Goal: Transaction & Acquisition: Book appointment/travel/reservation

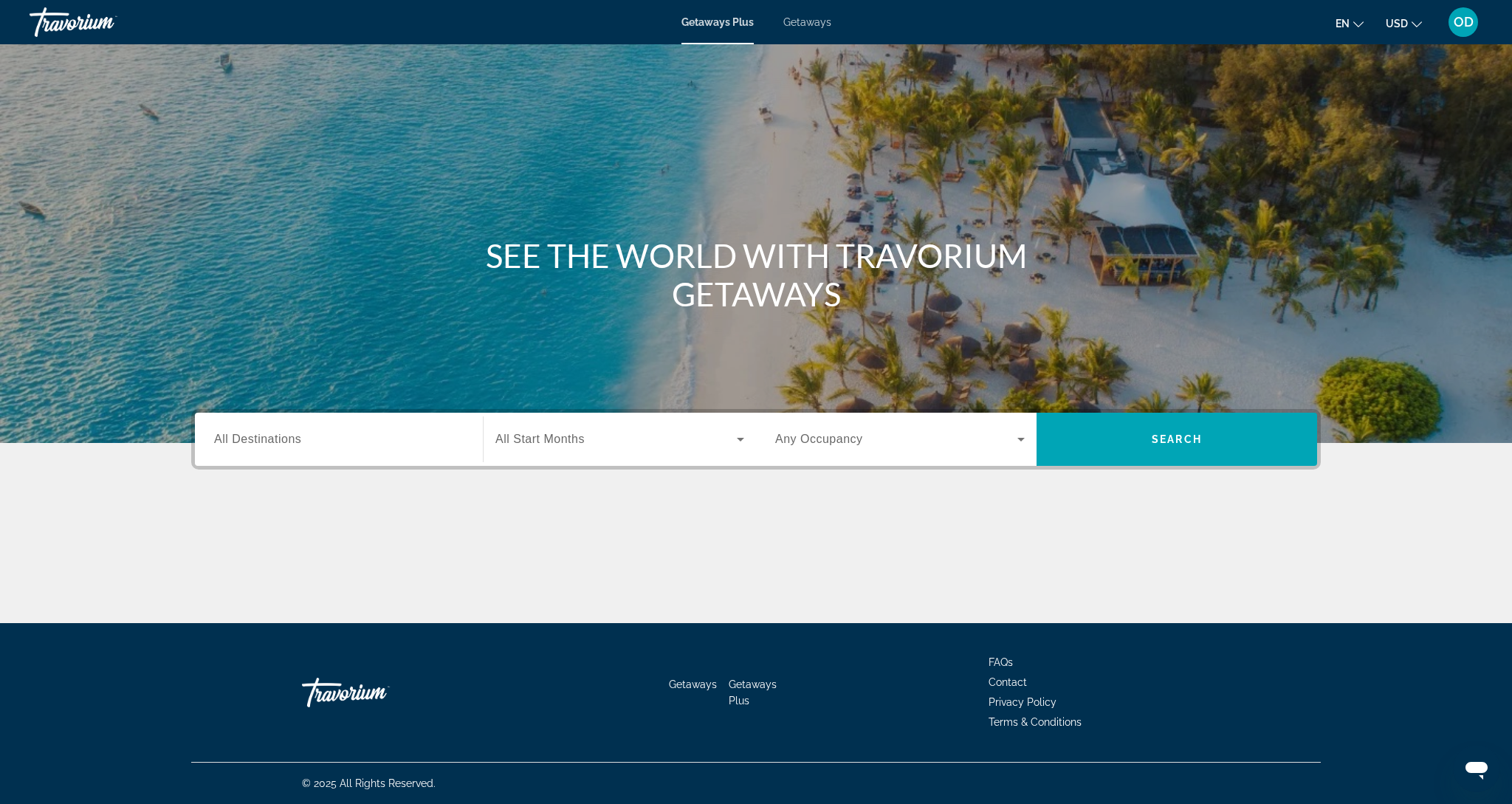
click at [270, 438] on span "All Destinations" at bounding box center [257, 438] width 87 height 12
click at [270, 438] on input "Destination All Destinations" at bounding box center [339, 439] width 250 height 17
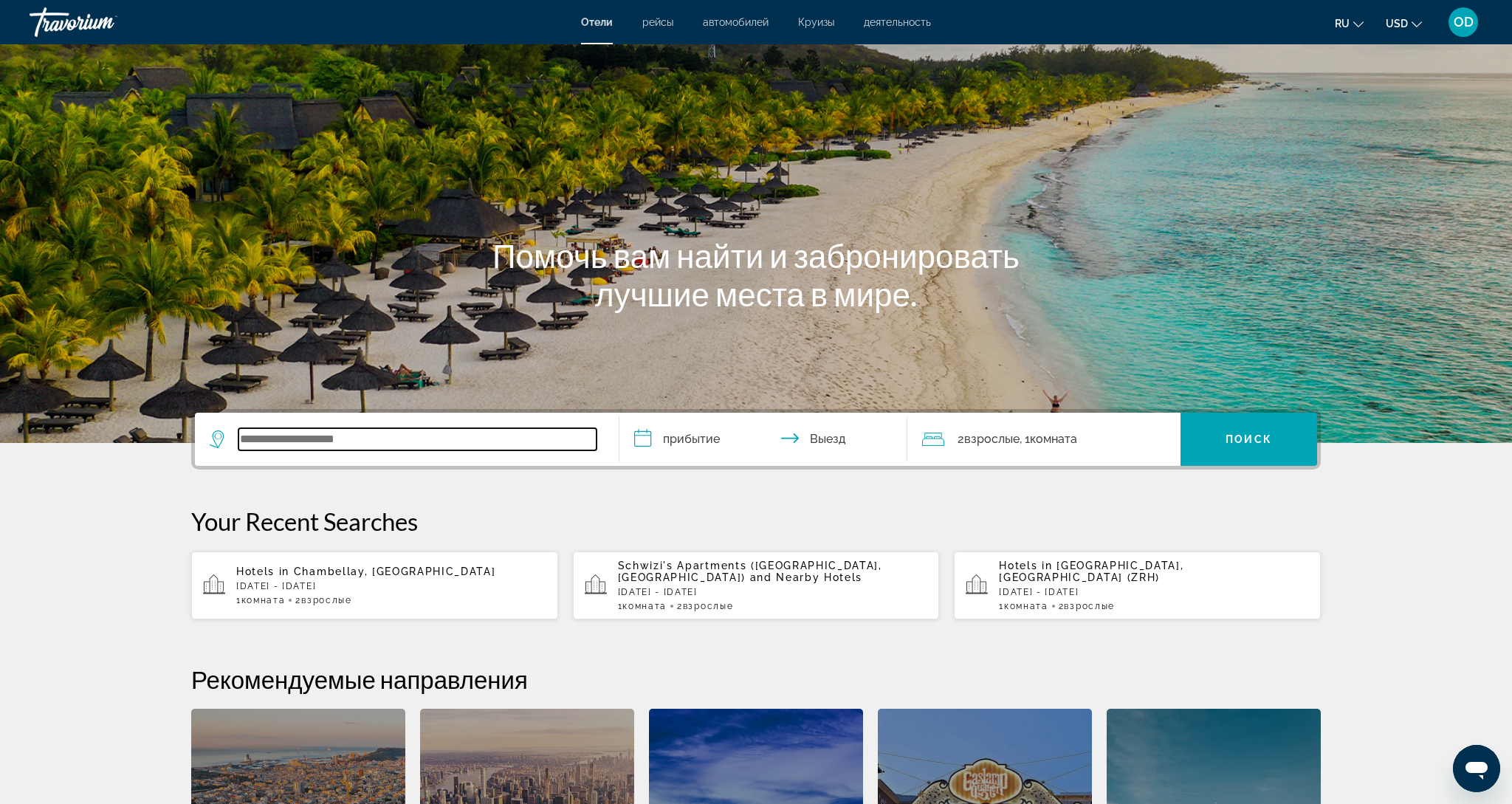
click at [251, 431] on input "Search widget" at bounding box center [417, 439] width 358 height 22
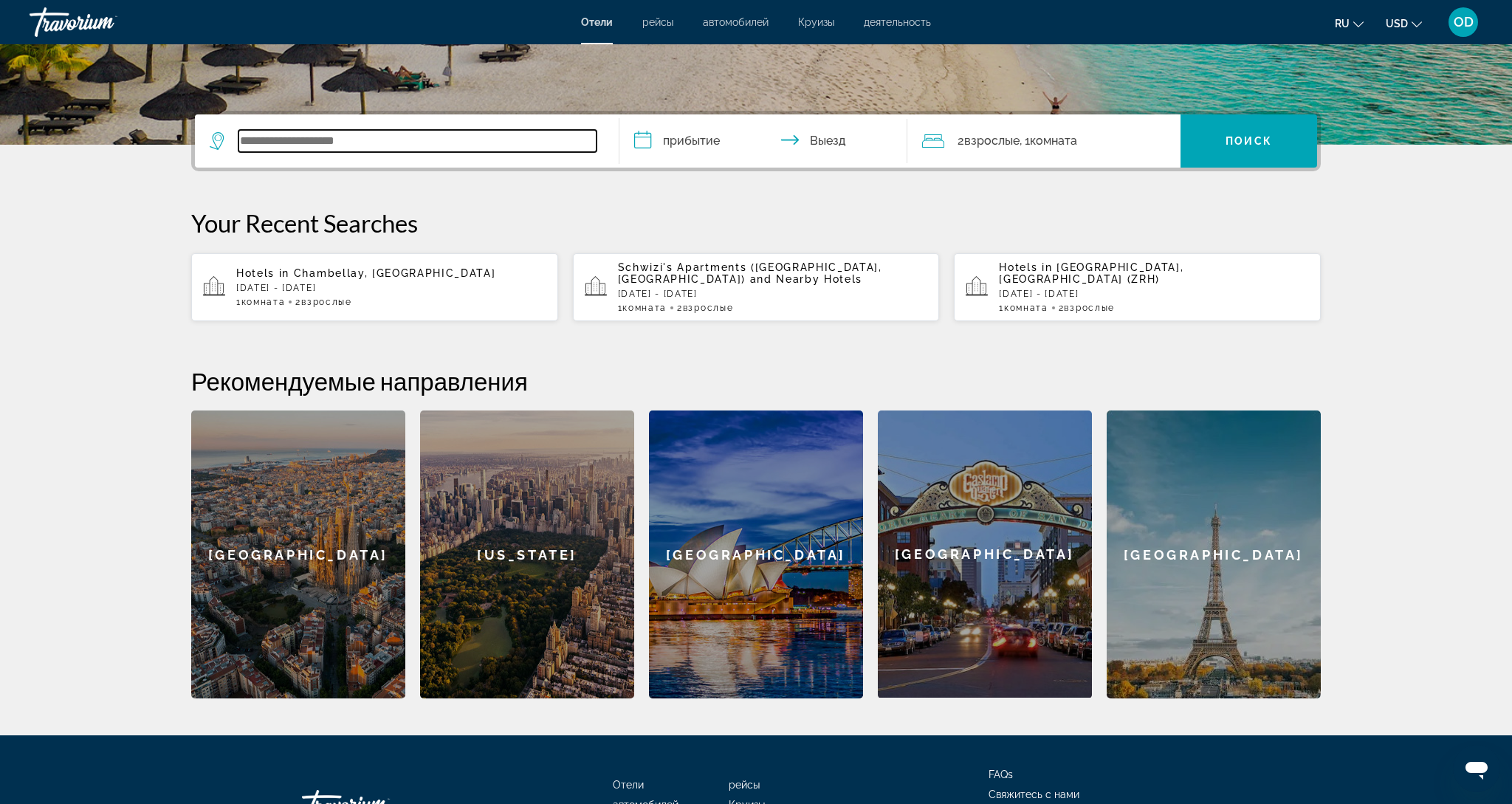
scroll to position [361, 0]
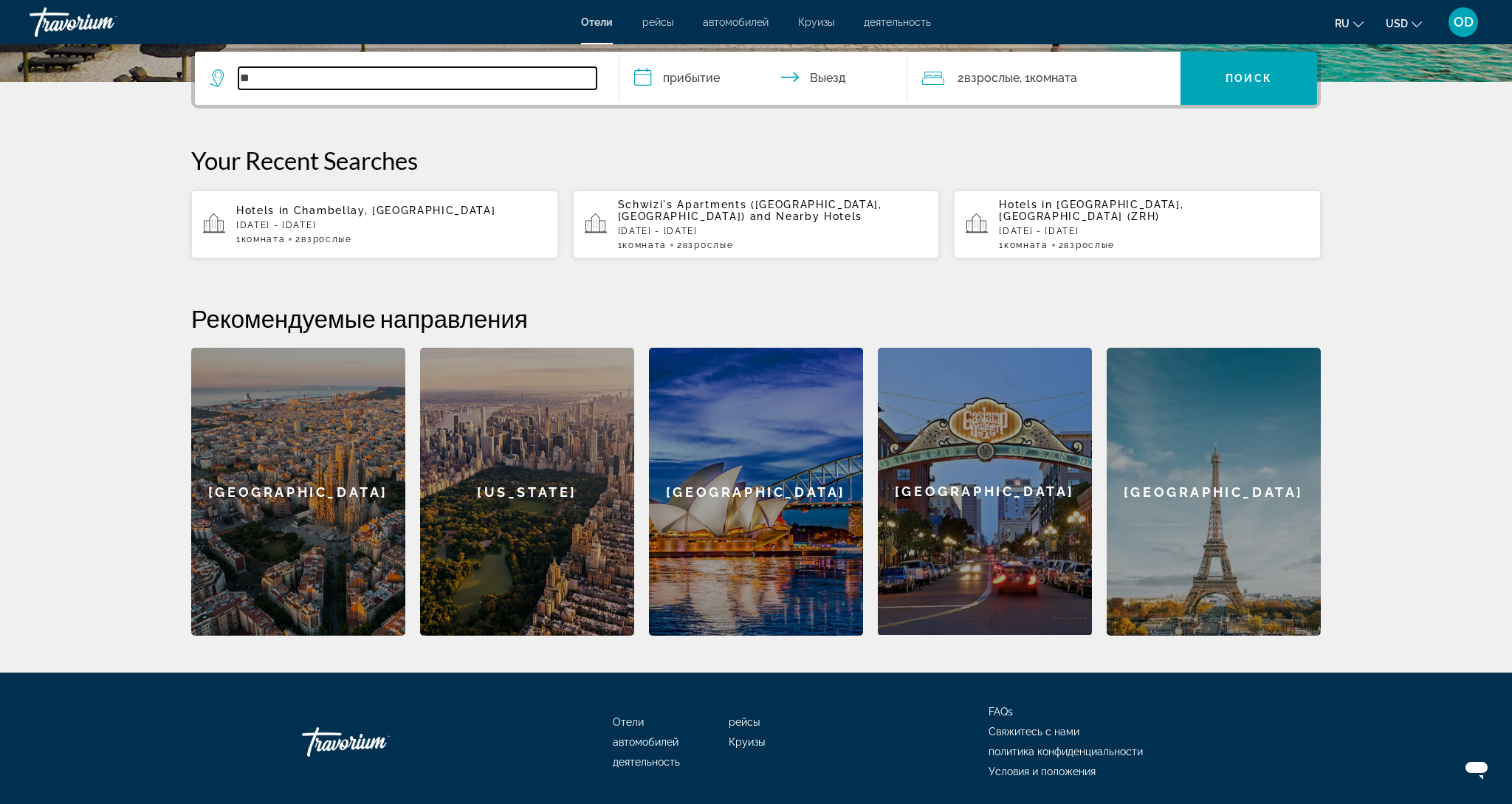
type input "*"
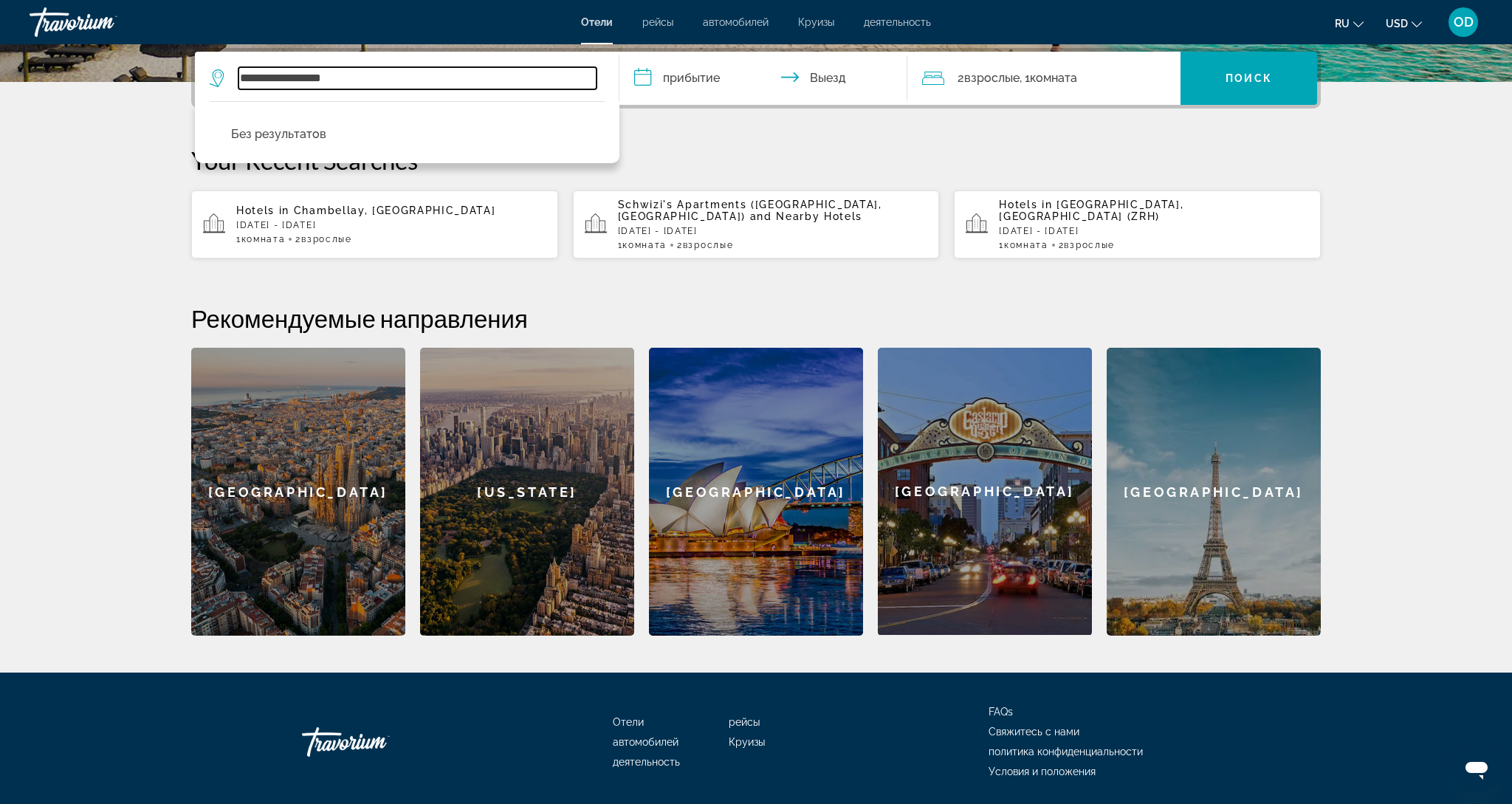
click at [253, 79] on input "**********" at bounding box center [417, 78] width 358 height 22
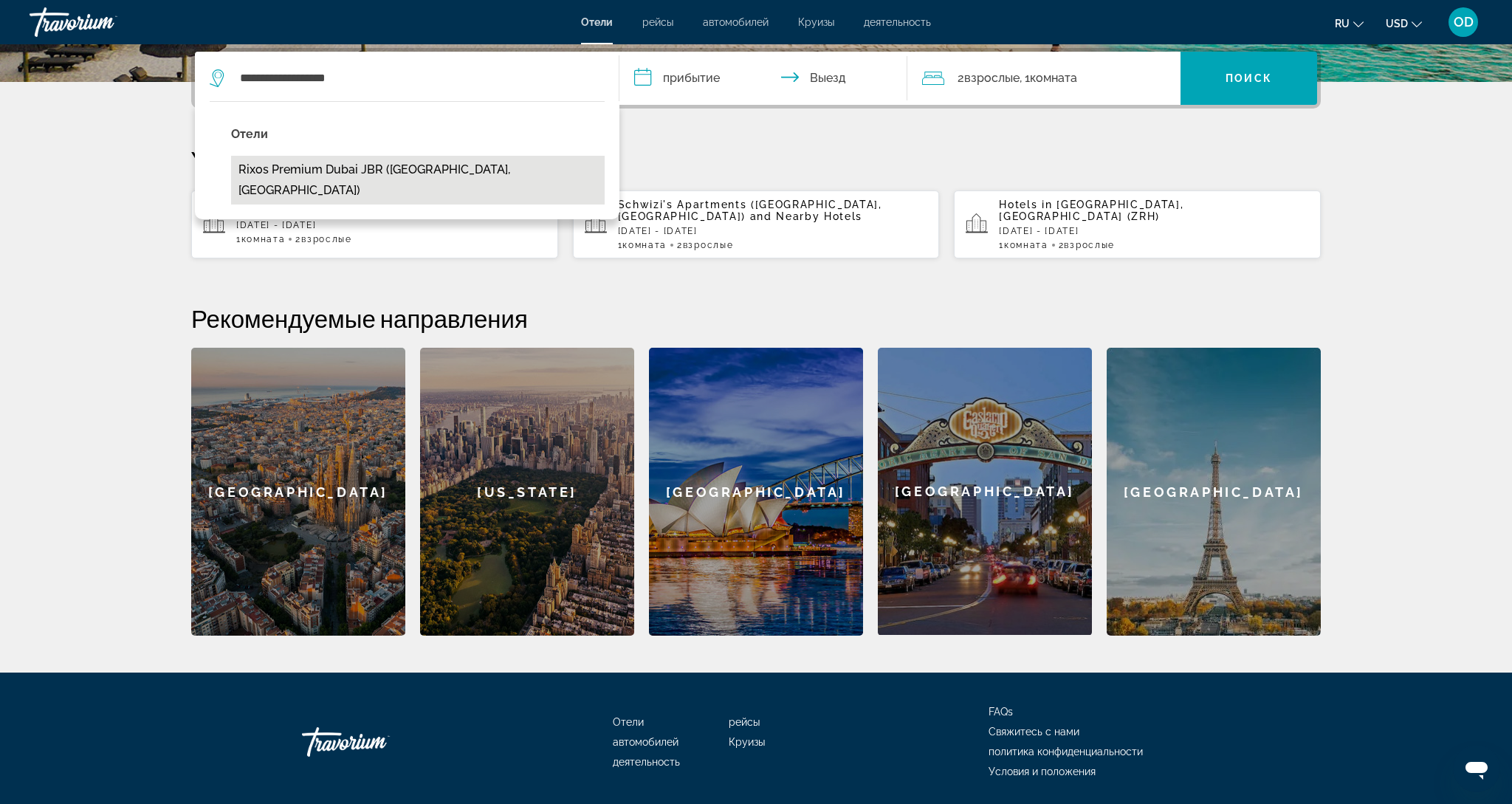
click at [313, 165] on button "Rixos Premium Dubai JBR ([GEOGRAPHIC_DATA], [GEOGRAPHIC_DATA])" at bounding box center [418, 179] width 374 height 49
type input "**********"
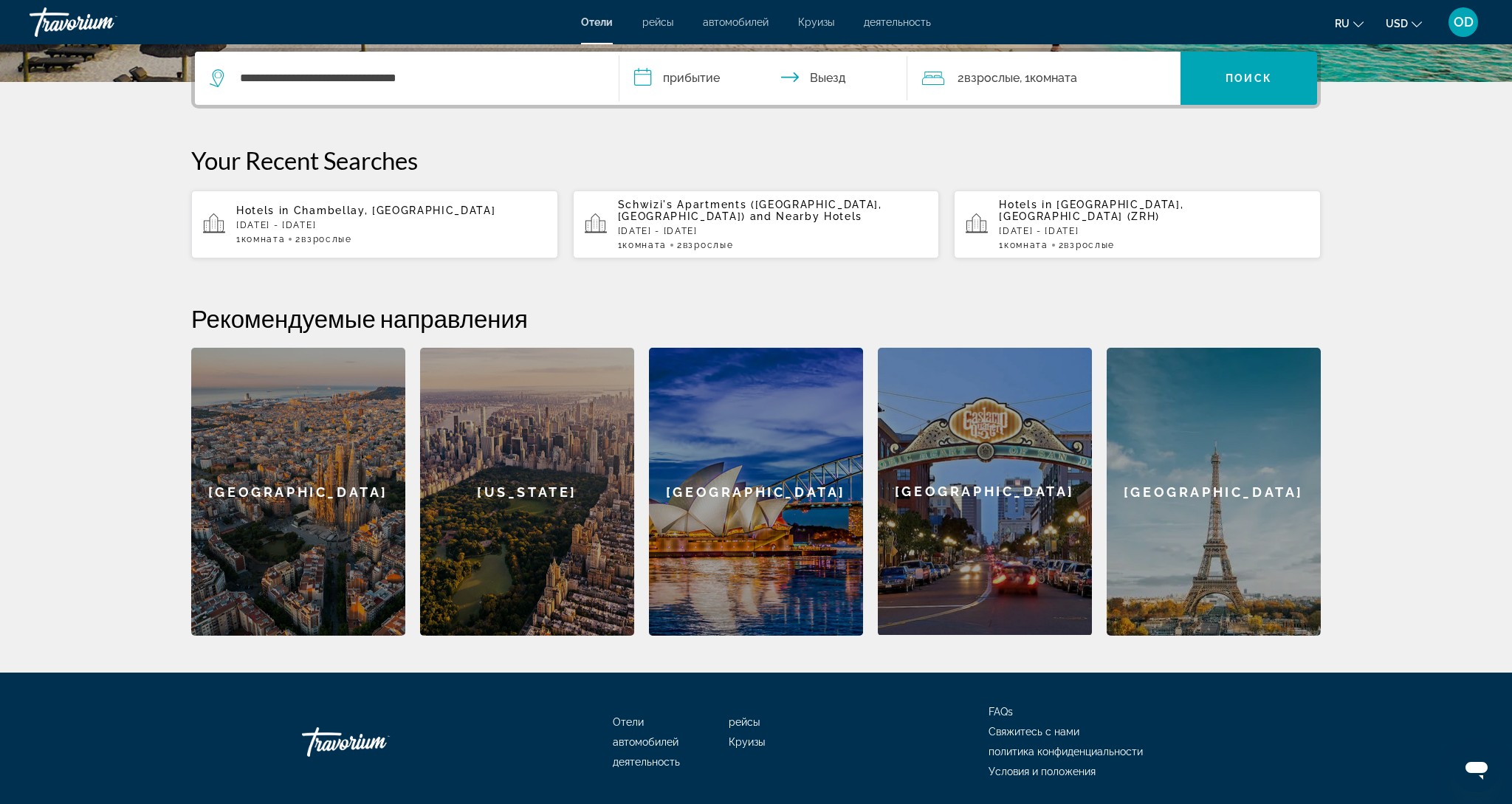
click at [675, 75] on input "**********" at bounding box center [766, 80] width 294 height 58
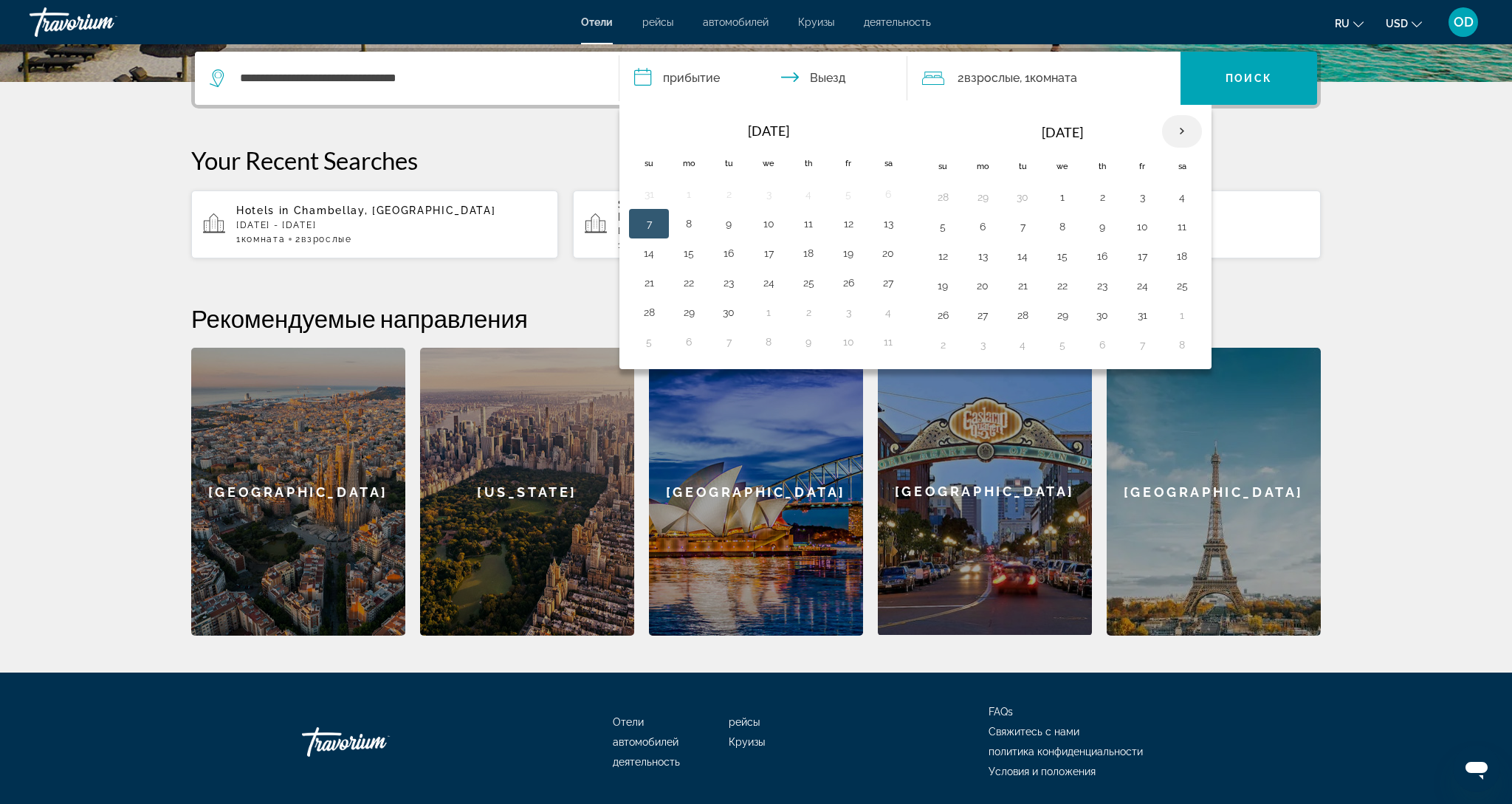
click at [1190, 135] on th "Next month" at bounding box center [1182, 131] width 40 height 32
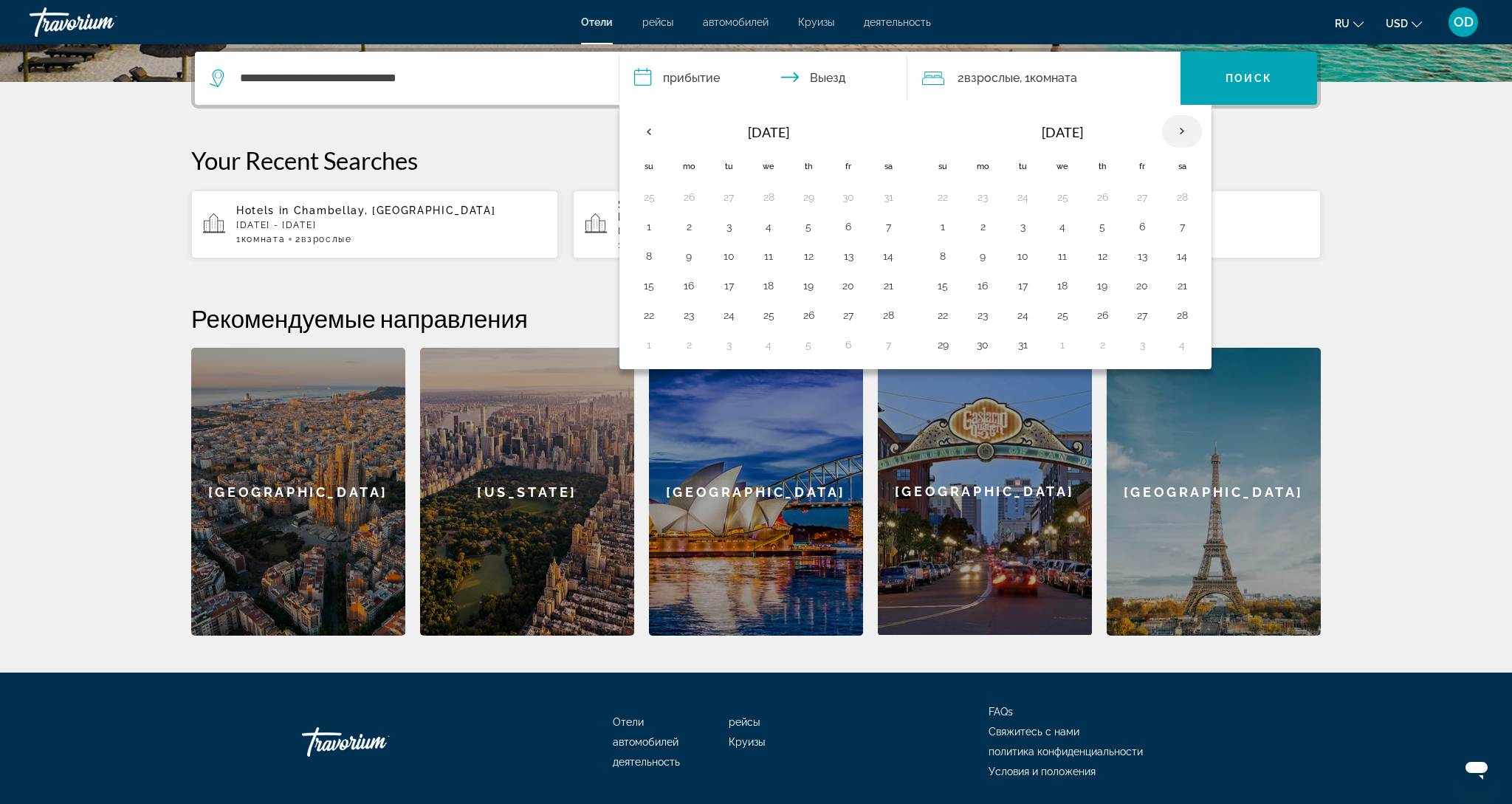
click at [1190, 135] on th "Next month" at bounding box center [1182, 131] width 40 height 32
click at [730, 259] on button "10" at bounding box center [728, 256] width 24 height 21
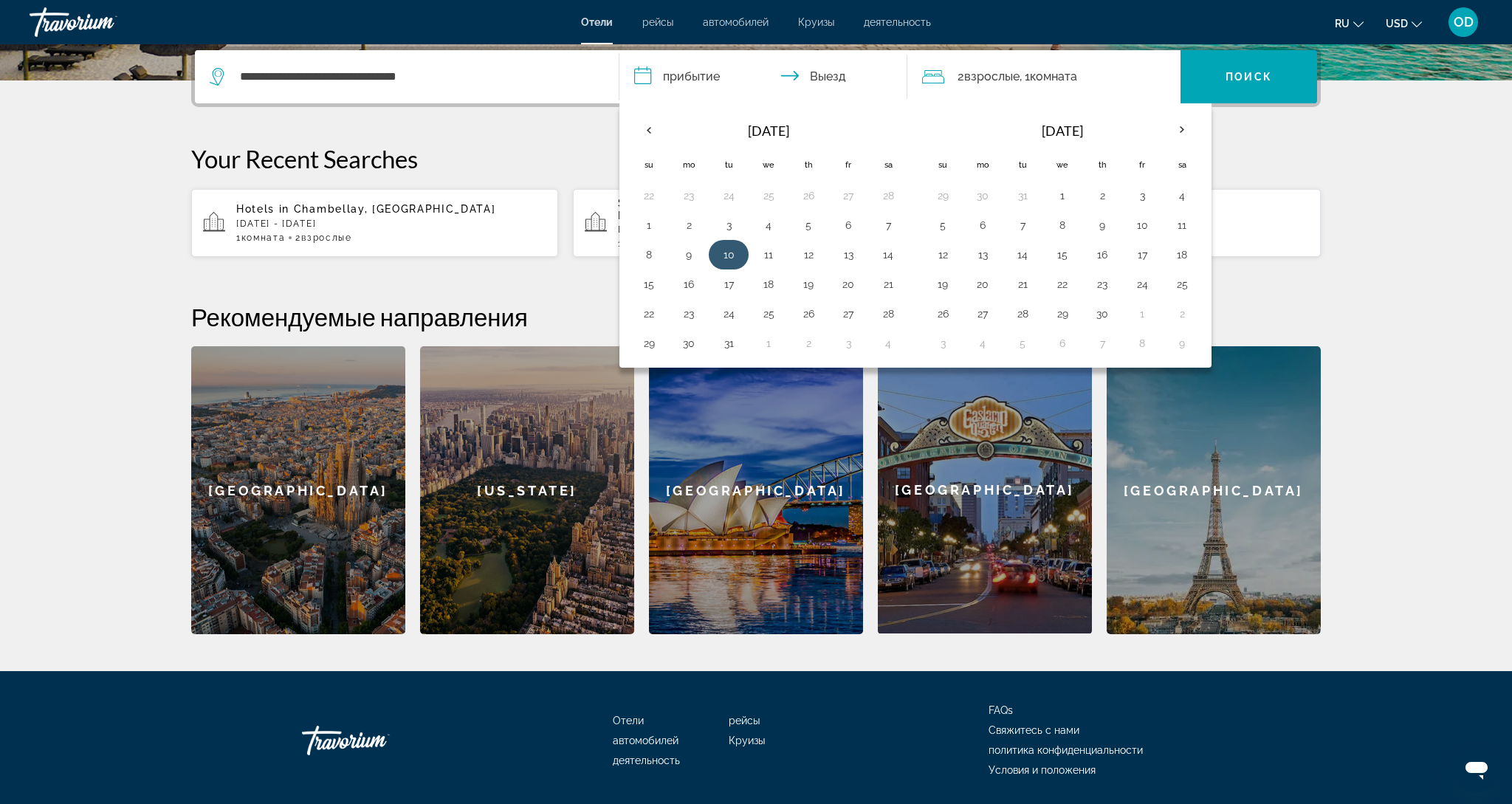
scroll to position [364, 1]
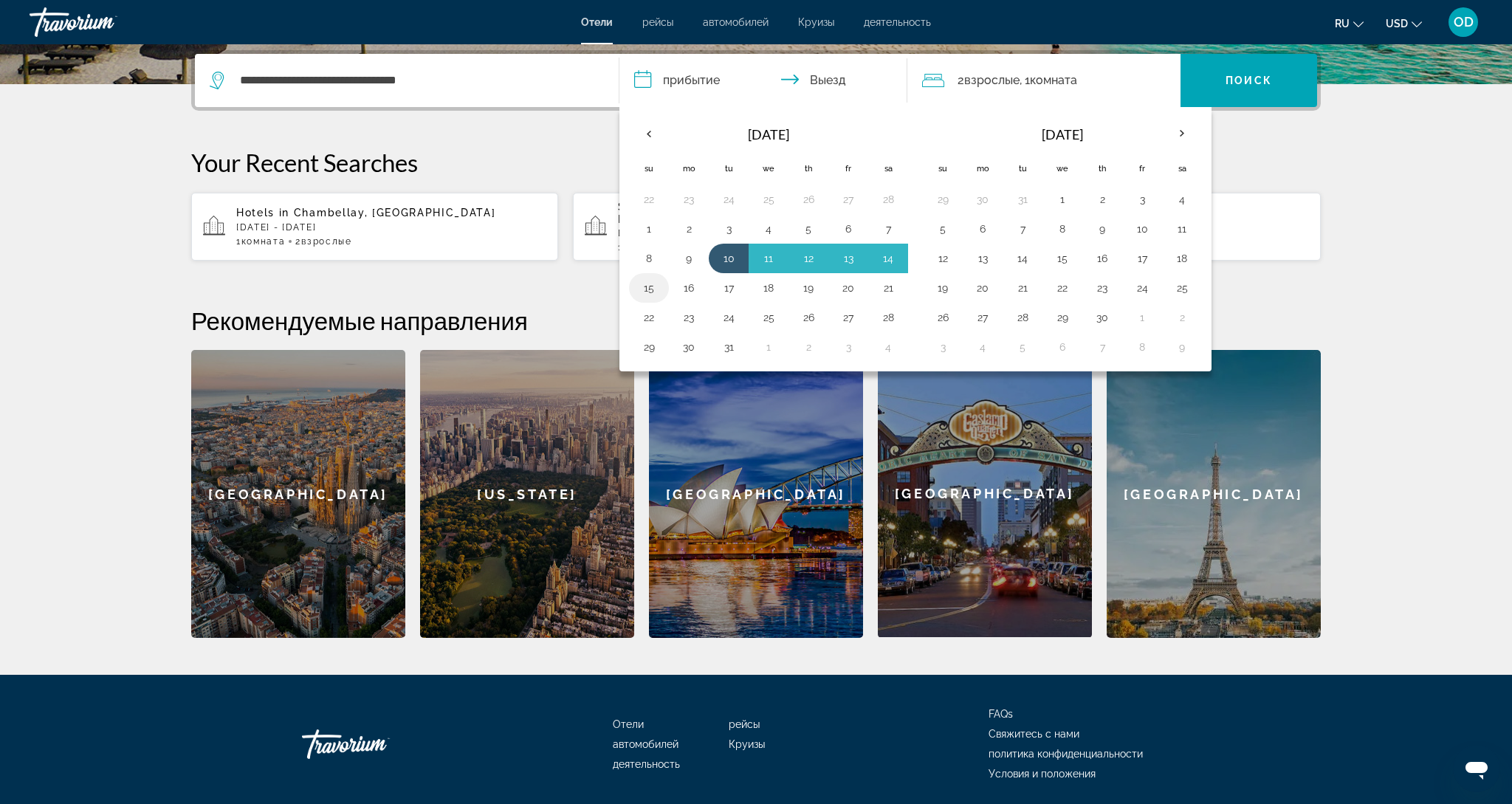
click at [648, 286] on button "15" at bounding box center [648, 288] width 24 height 21
type input "**********"
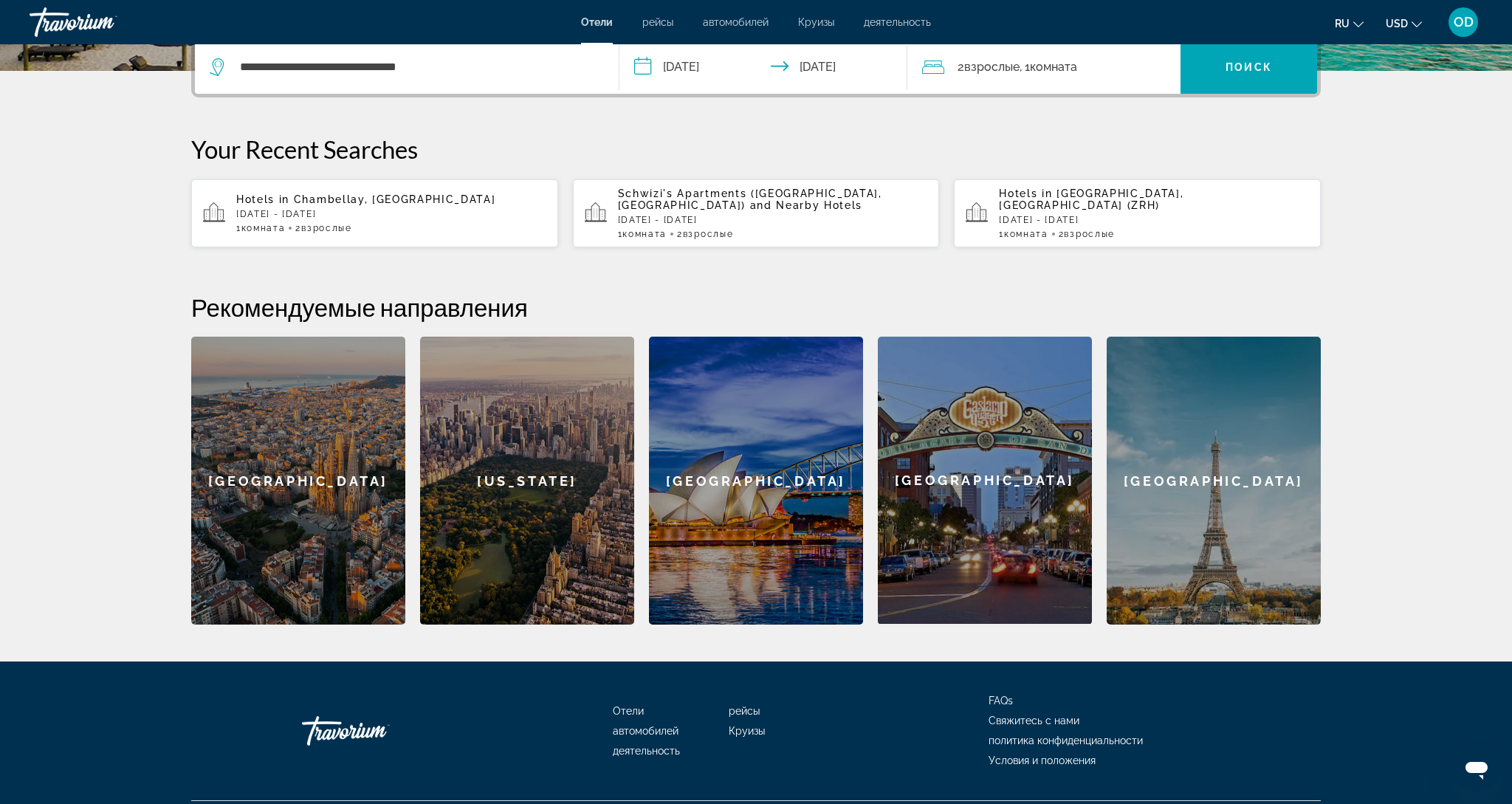
scroll to position [373, 0]
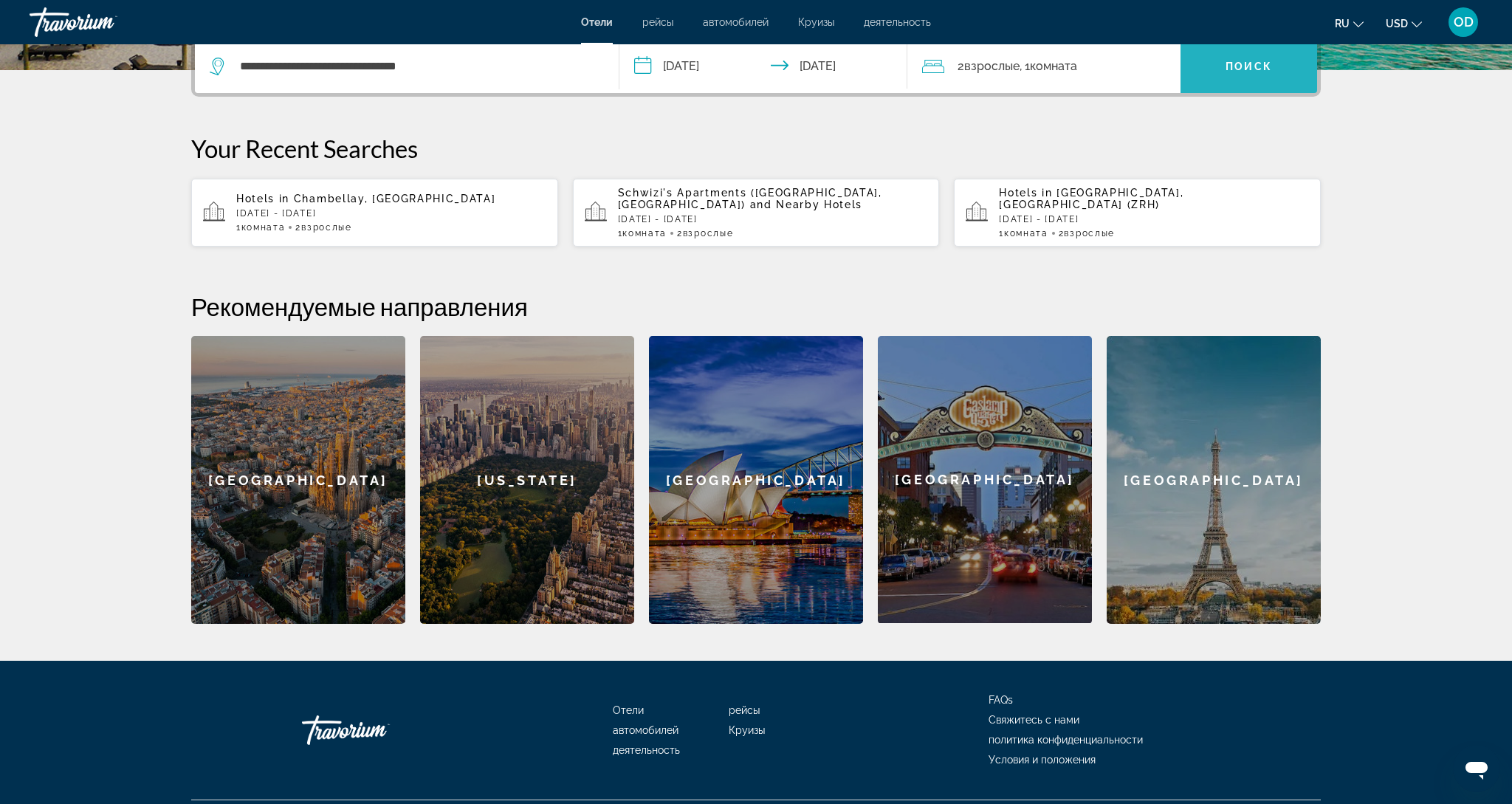
click at [1242, 67] on span "Поиск" at bounding box center [1248, 66] width 46 height 12
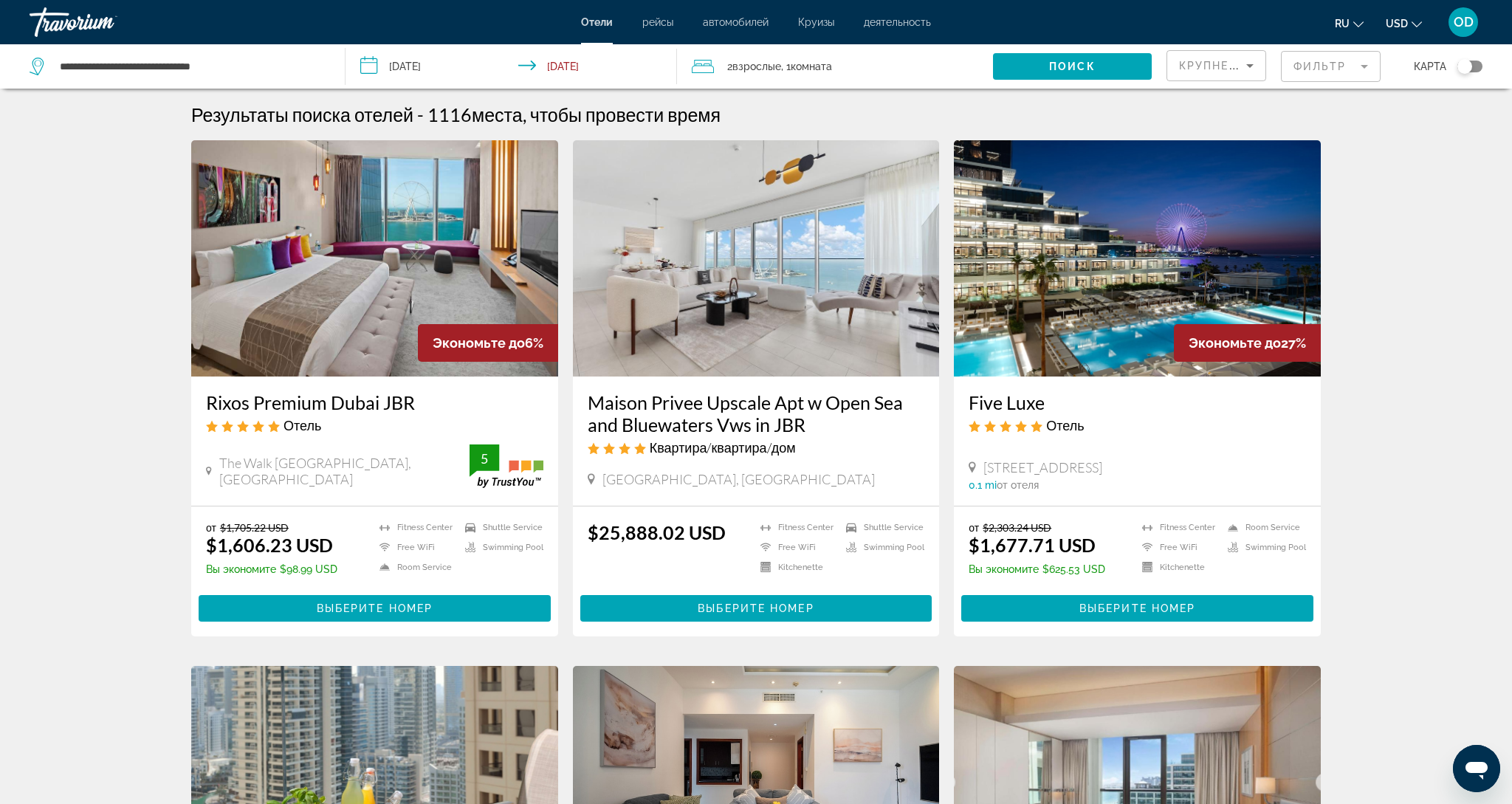
click at [332, 261] on img "Main content" at bounding box center [375, 259] width 367 height 237
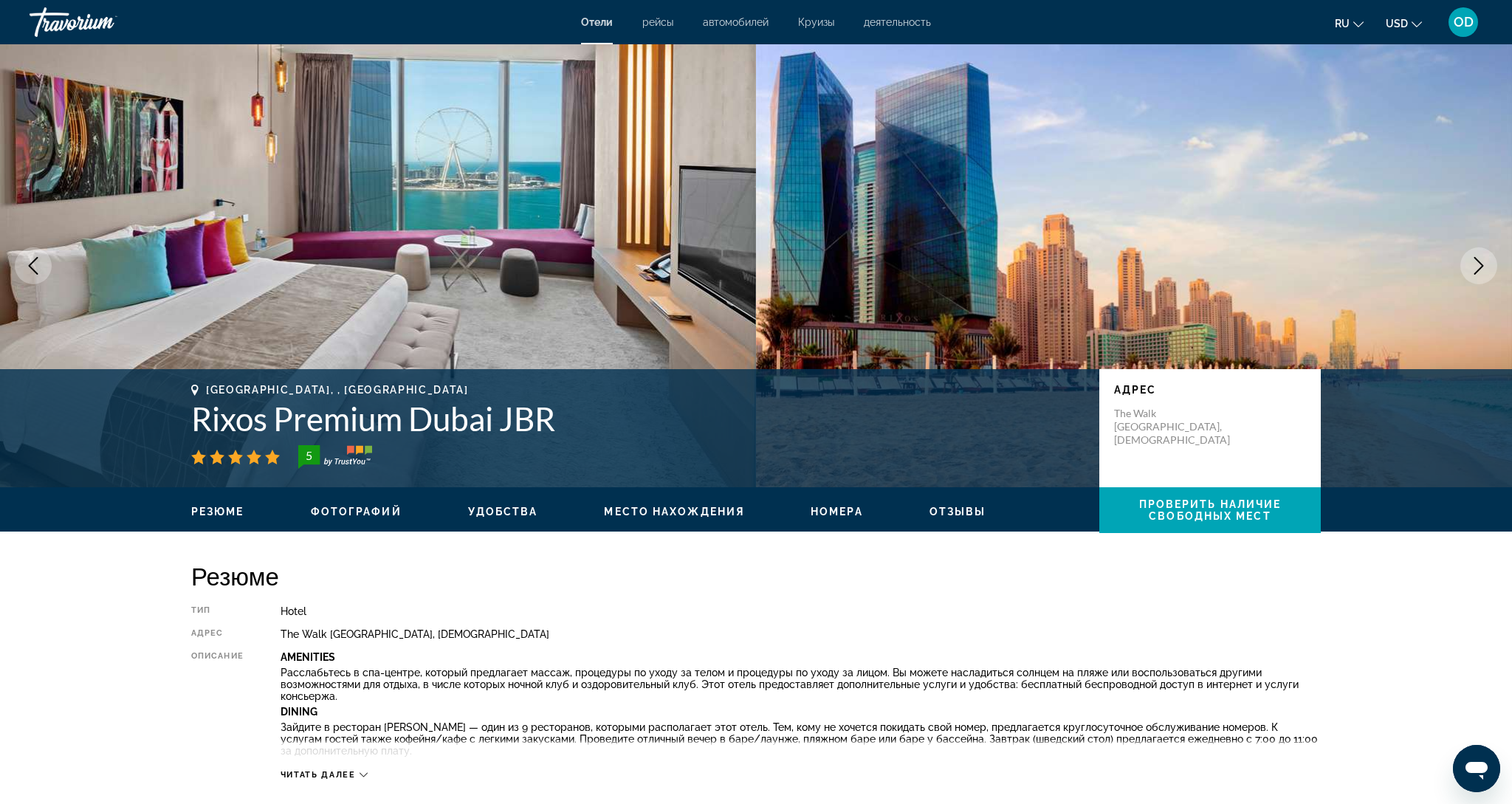
click at [1483, 264] on icon "Next image" at bounding box center [1478, 266] width 17 height 17
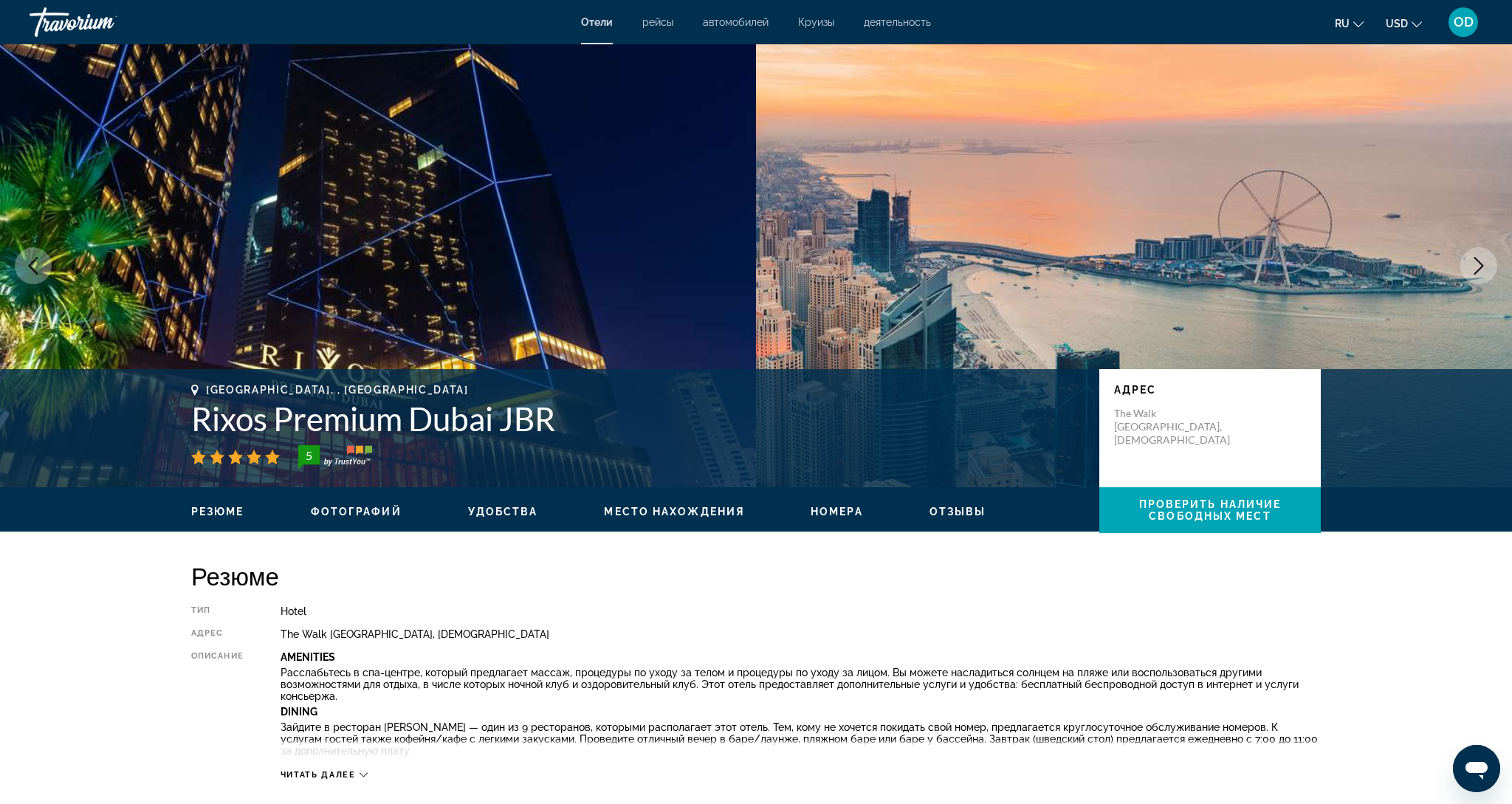
click at [1483, 264] on icon "Next image" at bounding box center [1478, 266] width 17 height 17
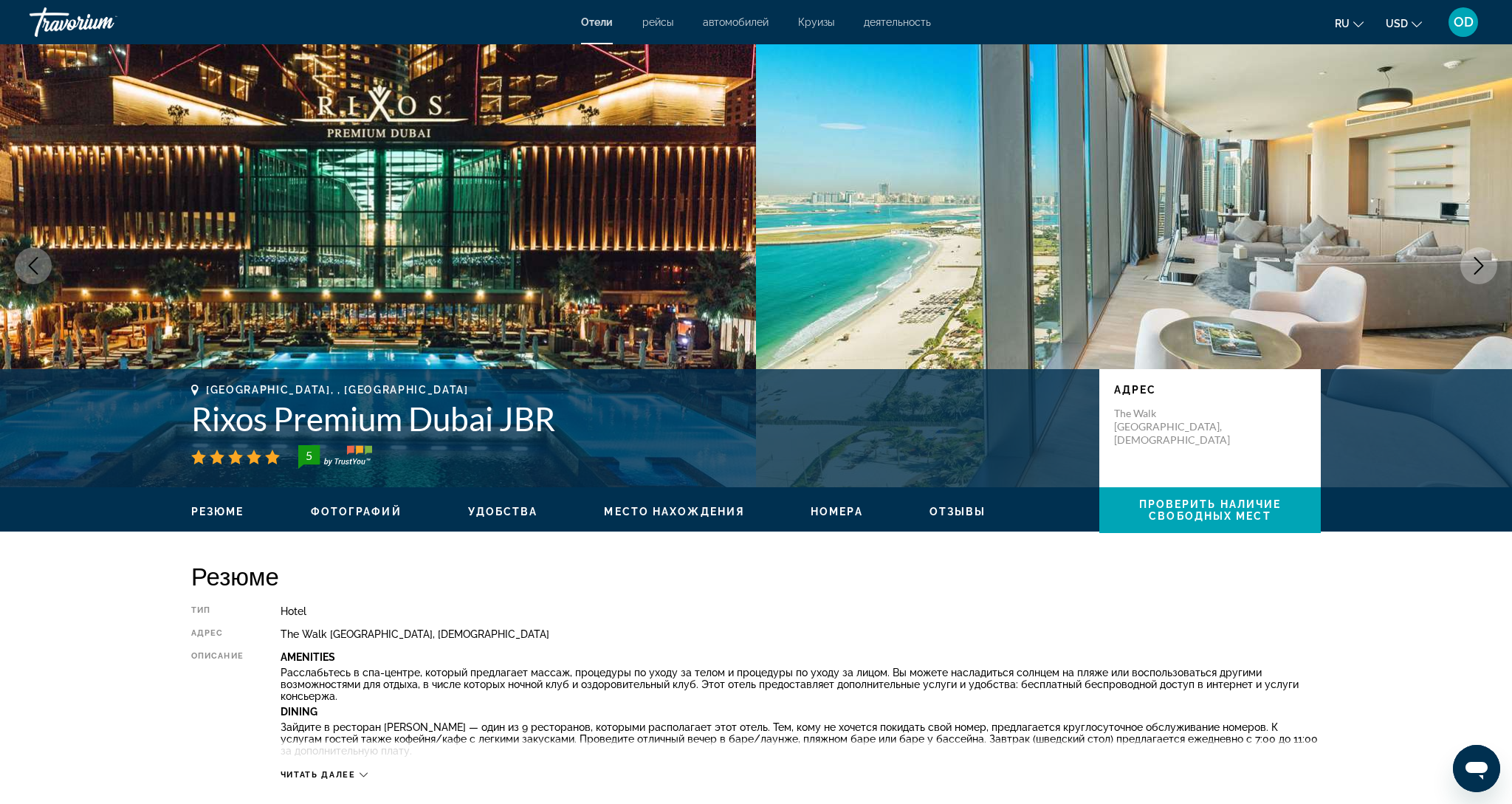
scroll to position [1, 0]
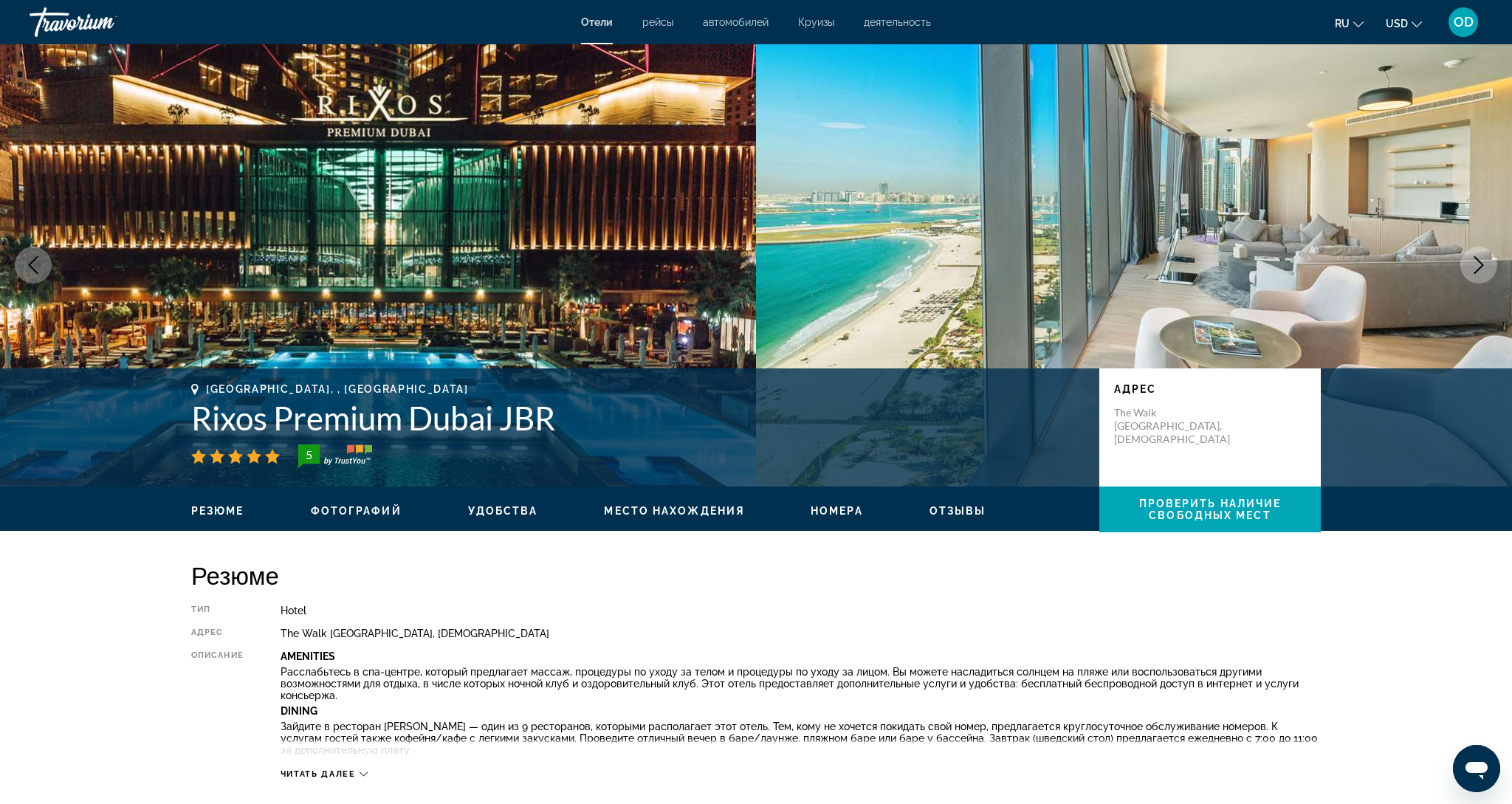
click at [1483, 264] on icon "Next image" at bounding box center [1479, 265] width 10 height 17
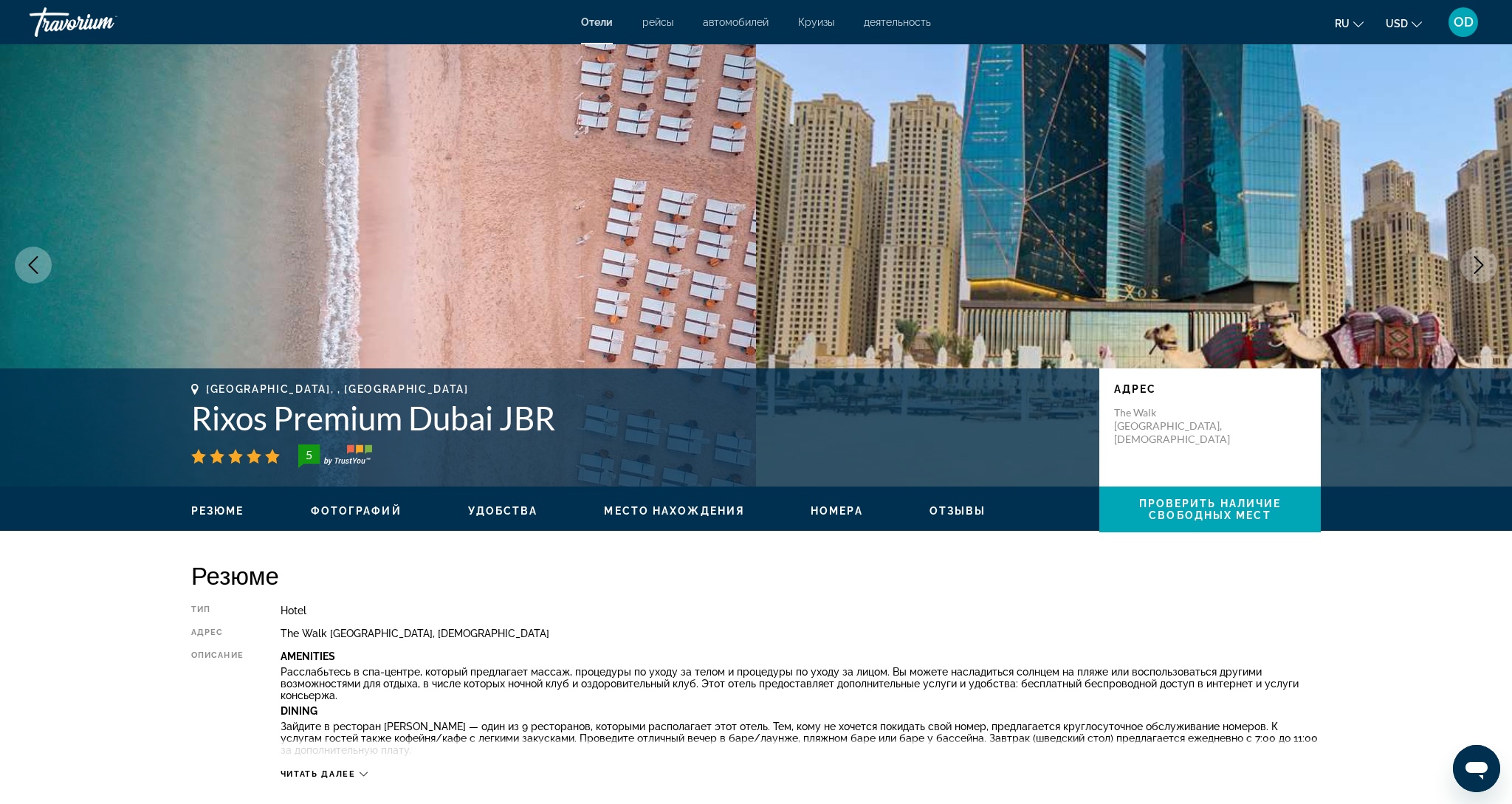
click at [1483, 264] on icon "Next image" at bounding box center [1479, 265] width 10 height 17
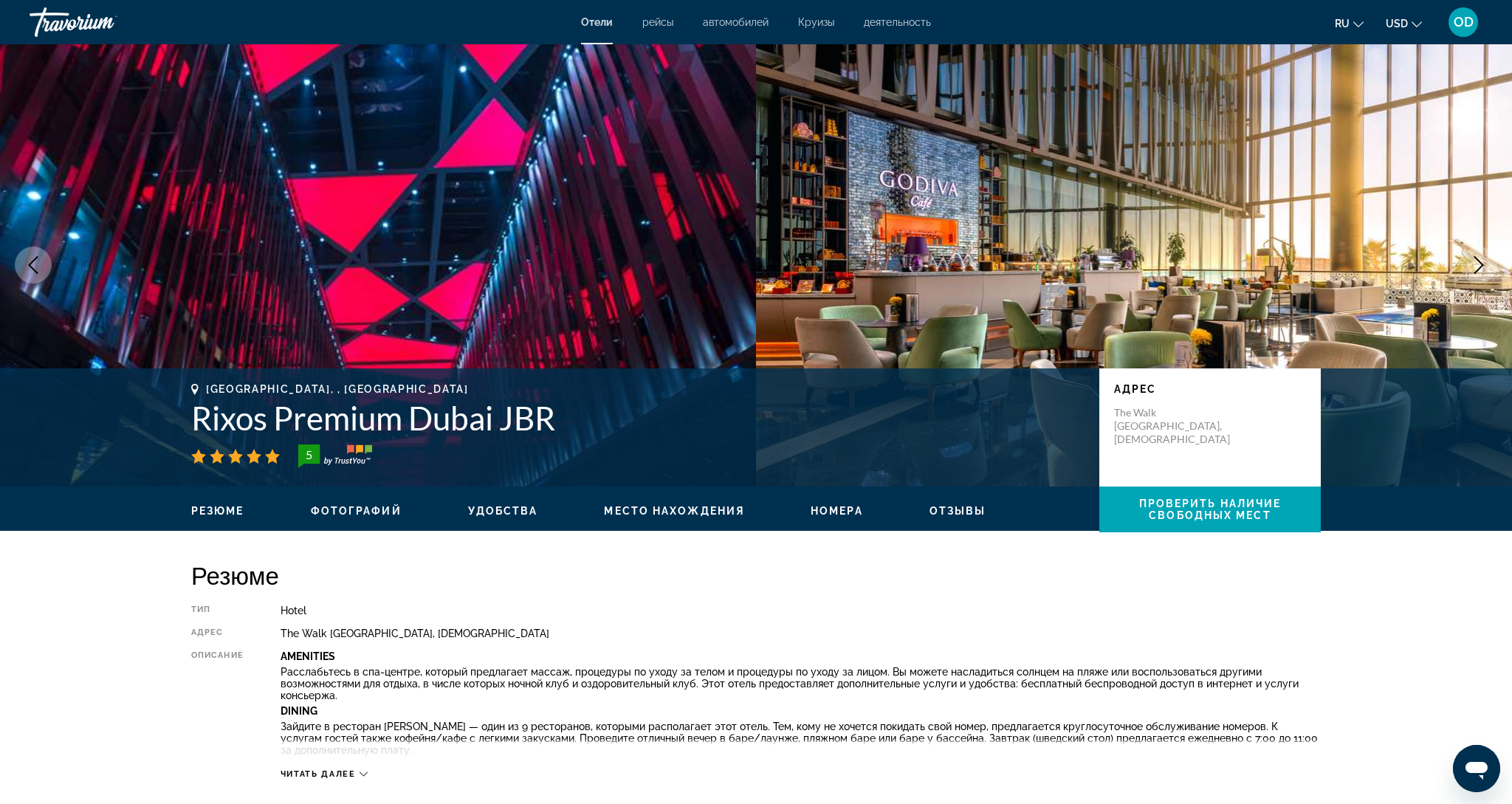
click at [1483, 264] on icon "Next image" at bounding box center [1479, 265] width 10 height 17
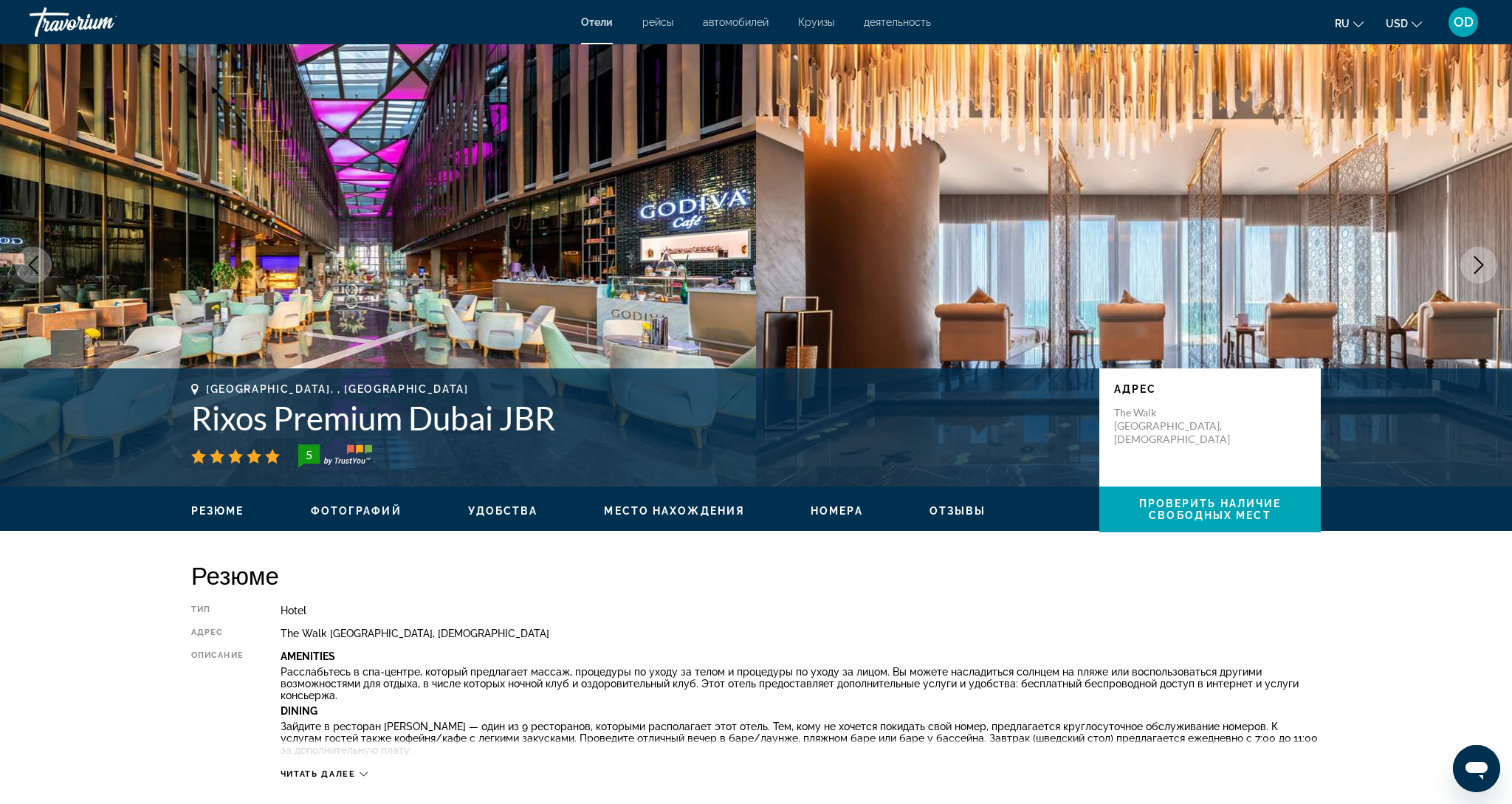
click at [1483, 264] on icon "Next image" at bounding box center [1479, 265] width 10 height 17
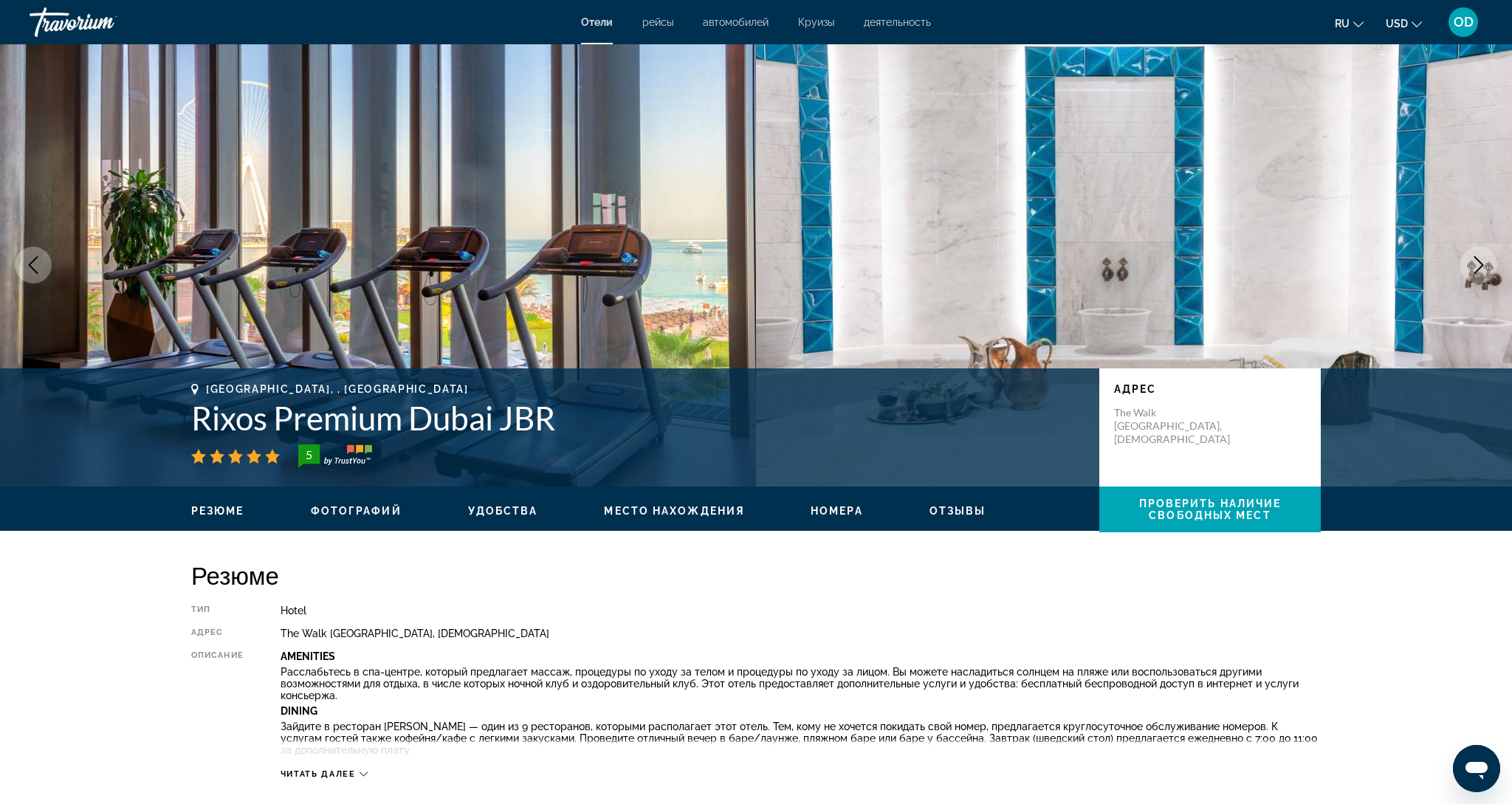
click at [1483, 264] on icon "Next image" at bounding box center [1479, 265] width 10 height 17
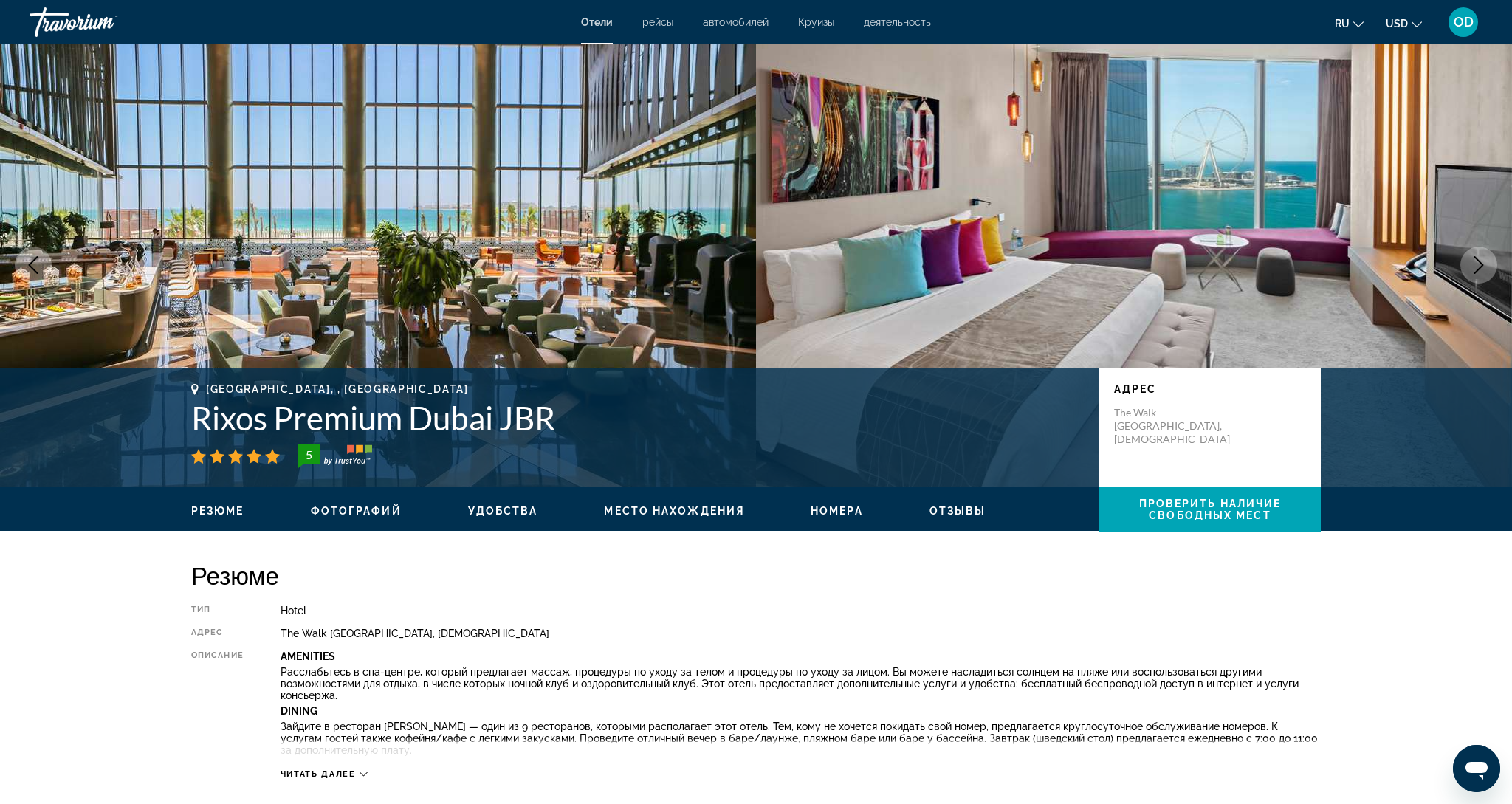
click at [1483, 264] on icon "Next image" at bounding box center [1479, 265] width 10 height 17
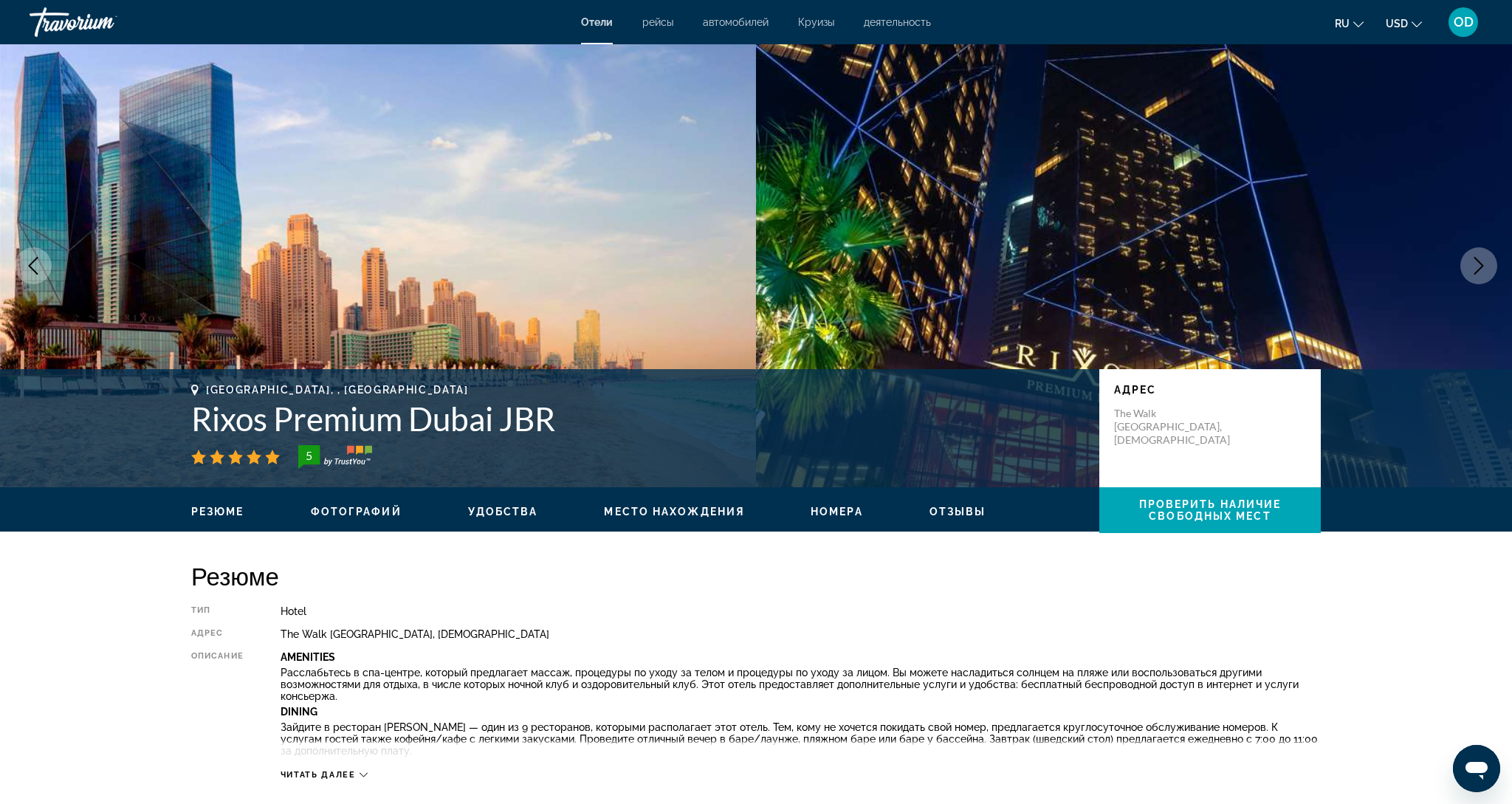
scroll to position [0, 0]
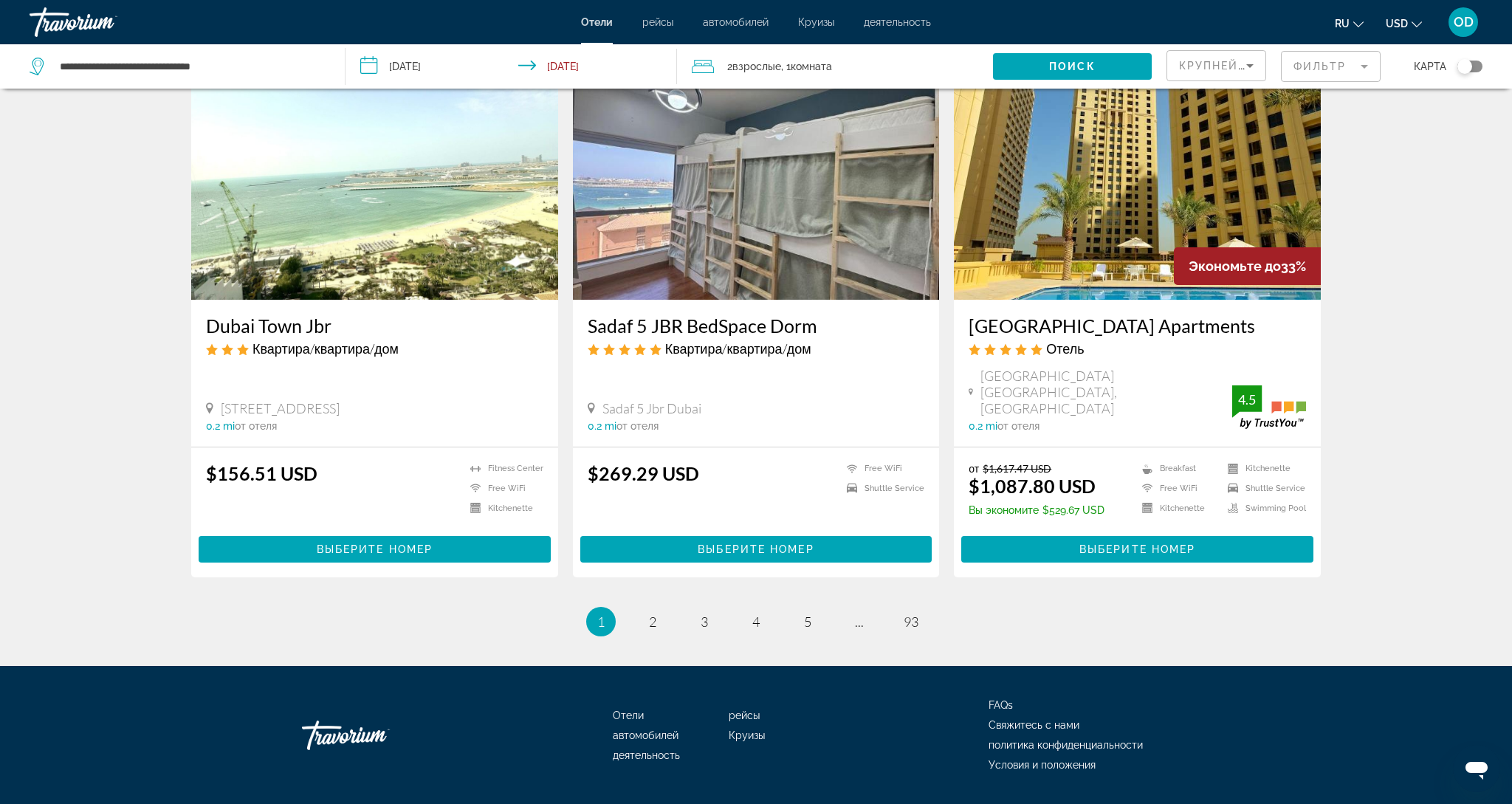
scroll to position [1657, 0]
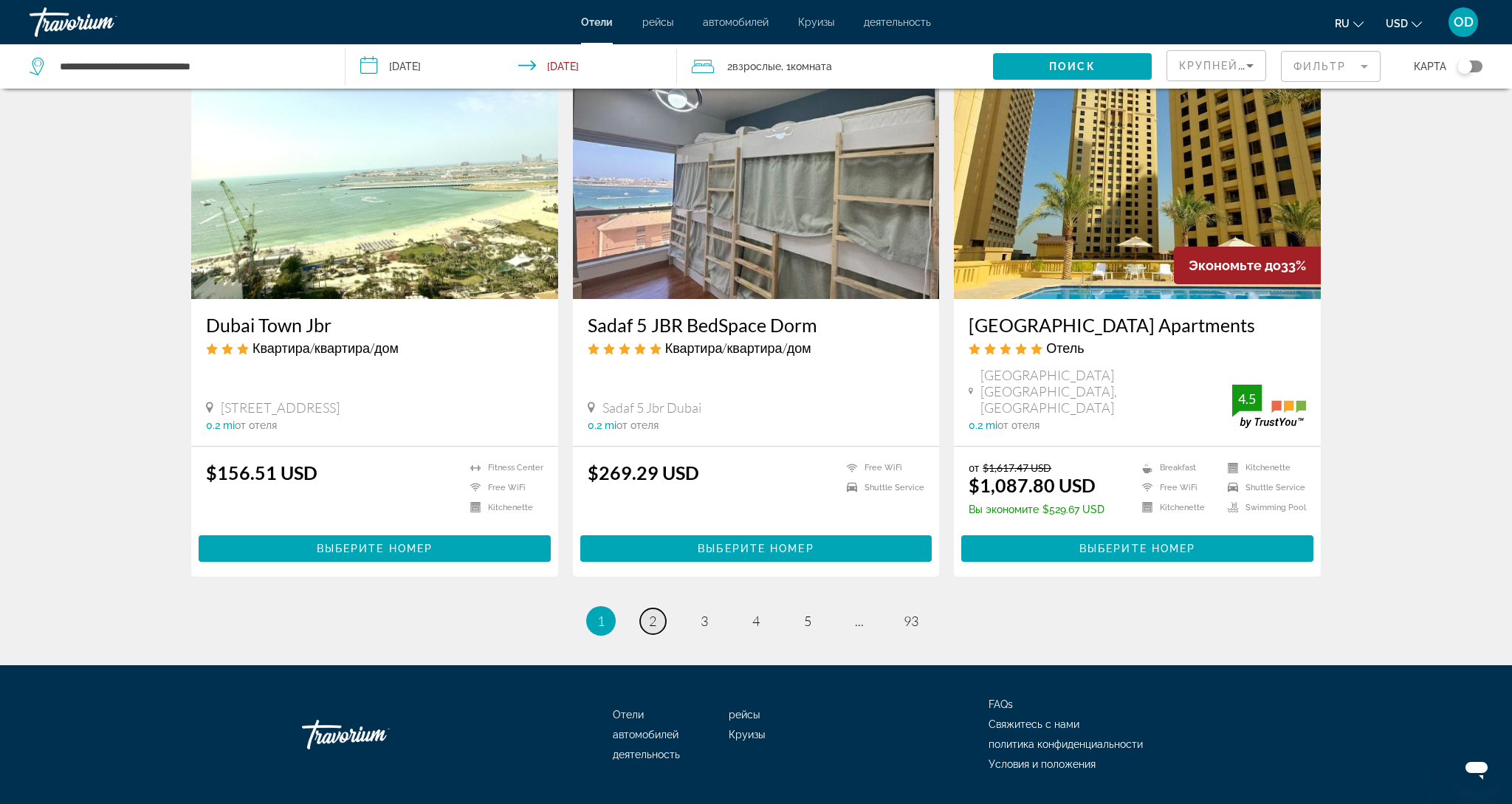
click at [657, 608] on link "page 2" at bounding box center [653, 620] width 26 height 26
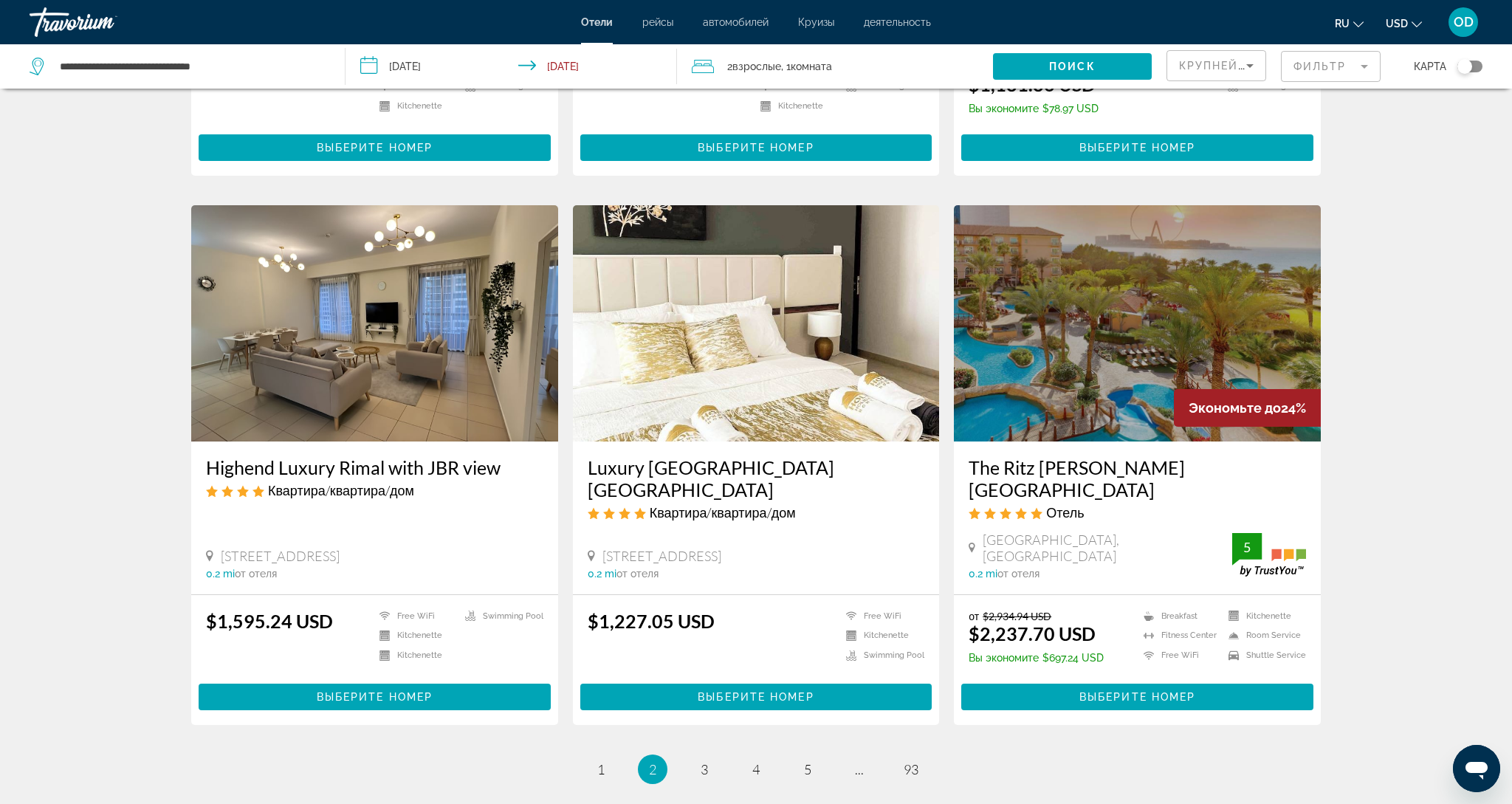
scroll to position [1595, 0]
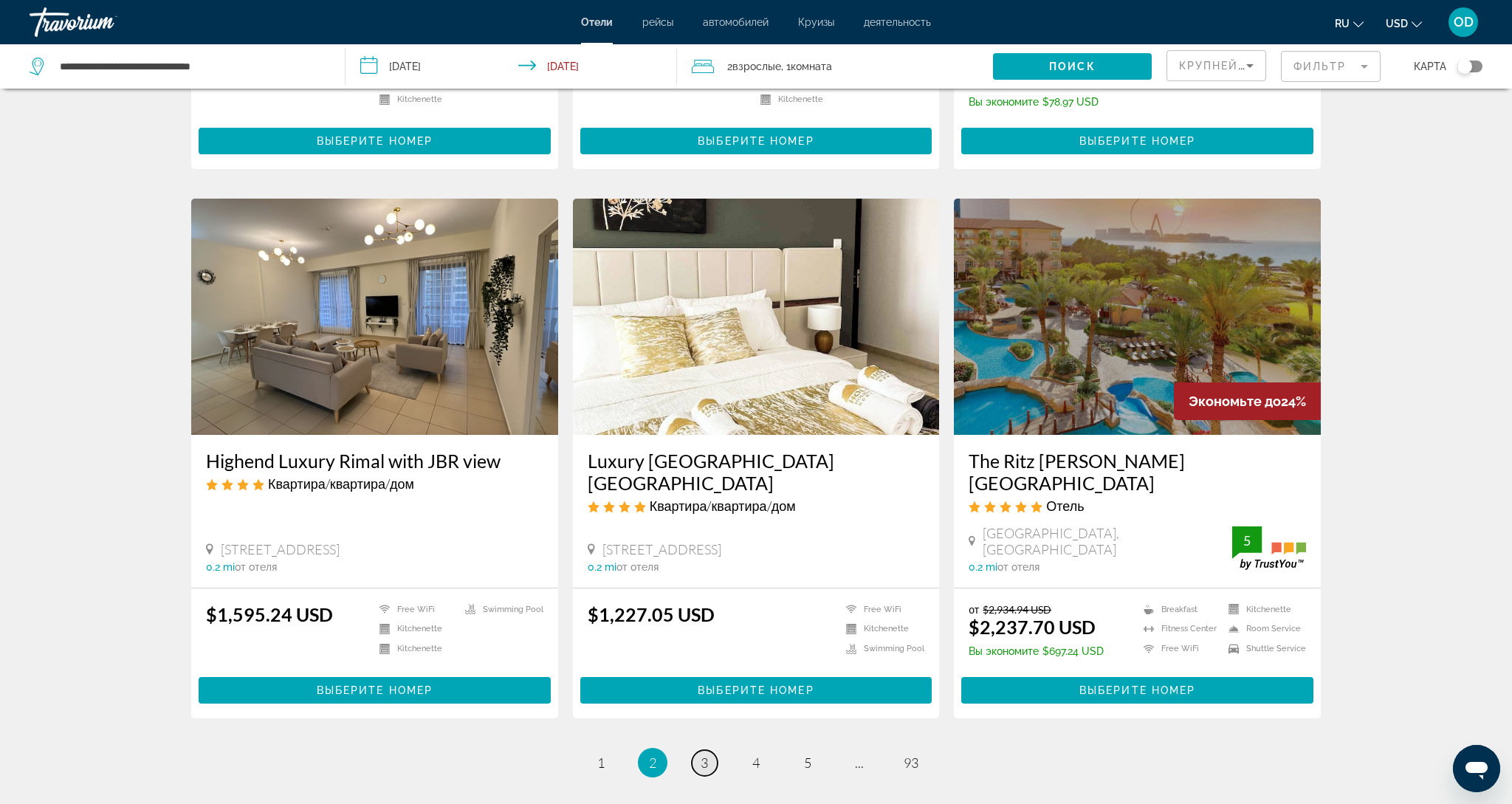
click at [701, 754] on span "3" at bounding box center [704, 763] width 7 height 17
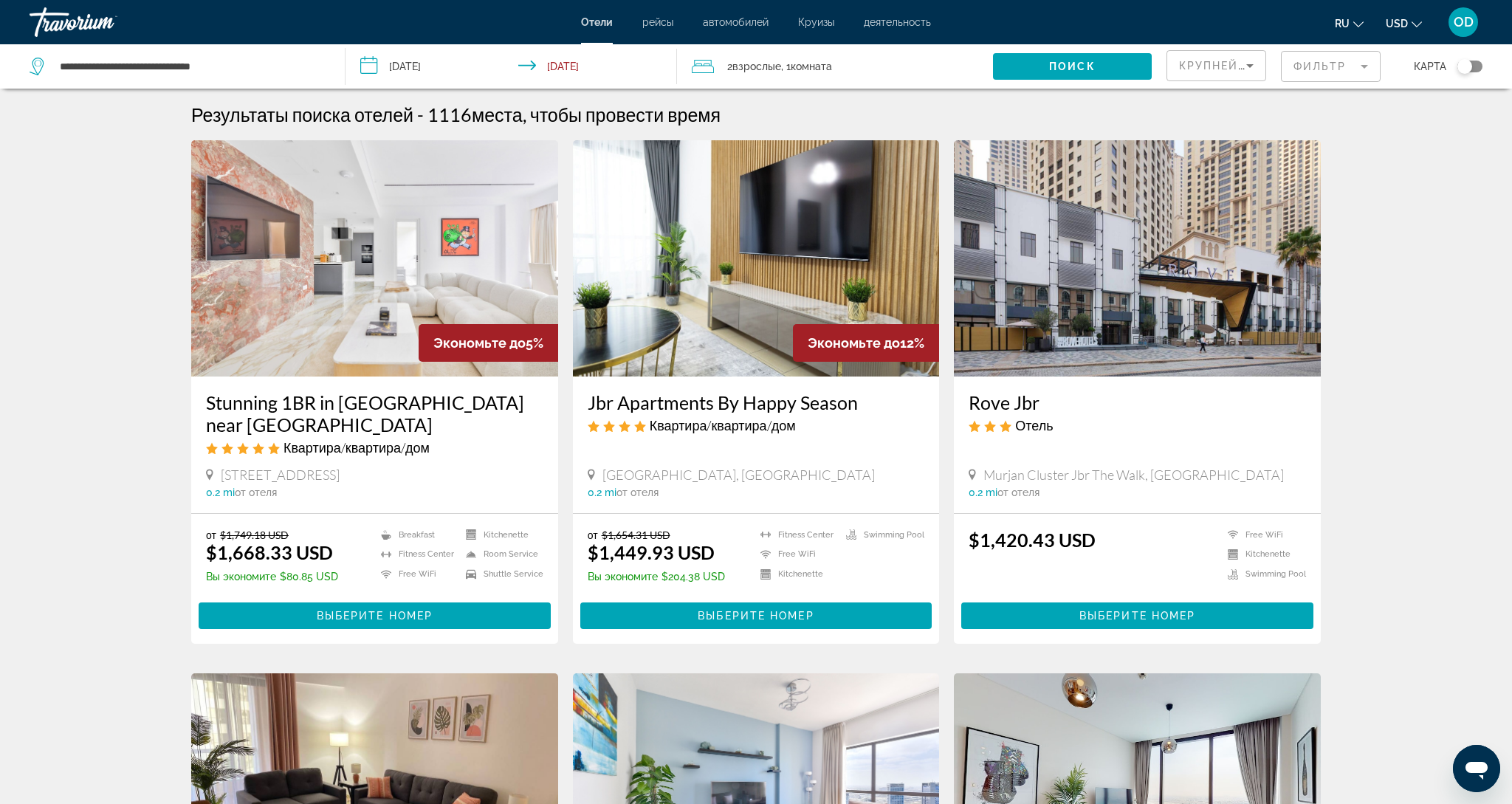
click at [32, 65] on icon "Search widget" at bounding box center [36, 66] width 14 height 17
